Goal: Obtain resource: Download file/media

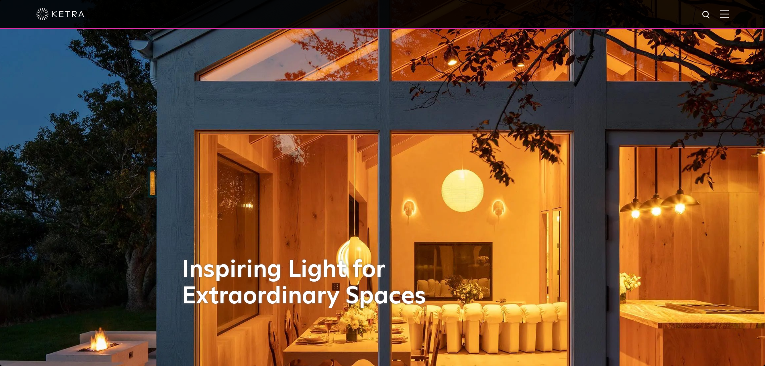
click at [729, 16] on img at bounding box center [724, 14] width 9 height 8
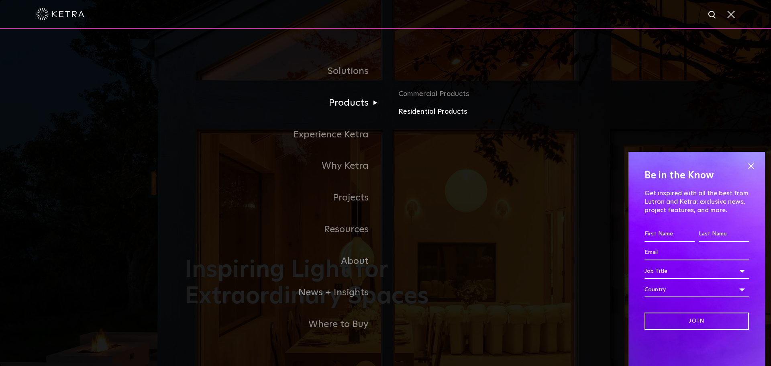
click at [412, 113] on link "Residential Products" at bounding box center [492, 112] width 188 height 12
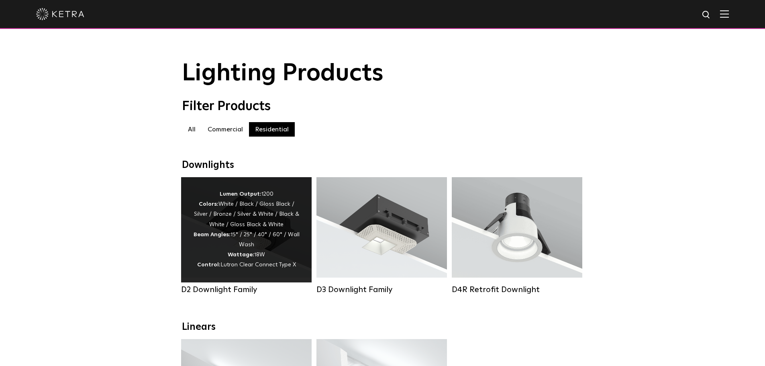
click at [246, 239] on div "Lumen Output: 1200 Colors: White / Black / Gloss Black / Silver / Bronze / Silv…" at bounding box center [246, 229] width 106 height 81
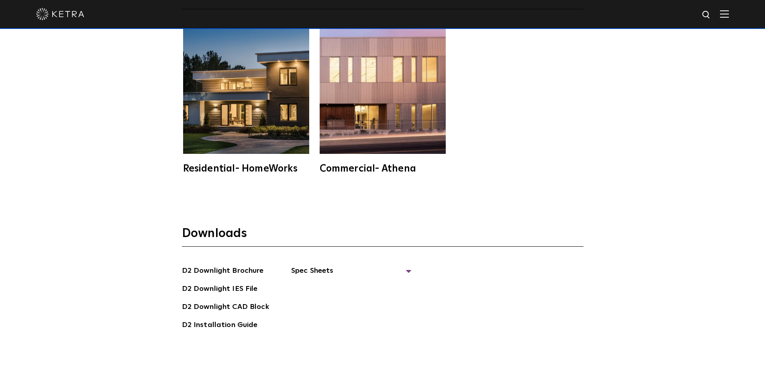
scroll to position [2209, 0]
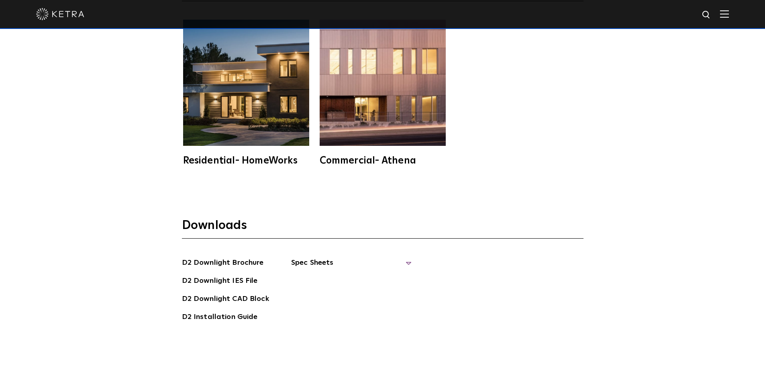
click at [406, 257] on span "Spec Sheets" at bounding box center [351, 266] width 120 height 18
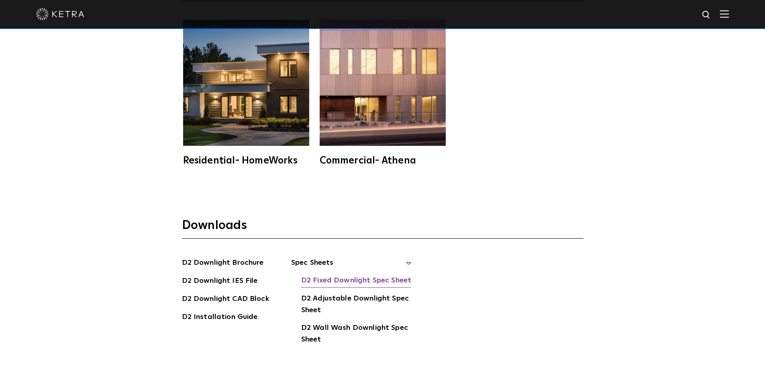
click at [350, 275] on link "D2 Fixed Downlight Spec Sheet" at bounding box center [356, 281] width 110 height 13
